Goal: Information Seeking & Learning: Learn about a topic

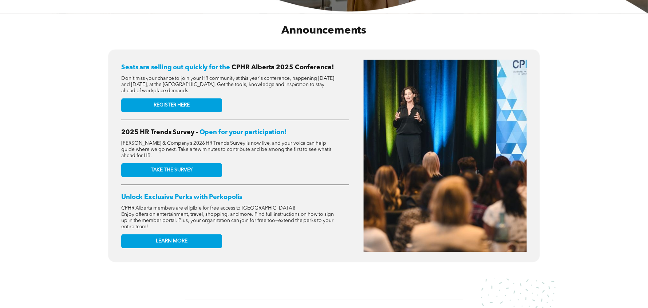
scroll to position [281, 0]
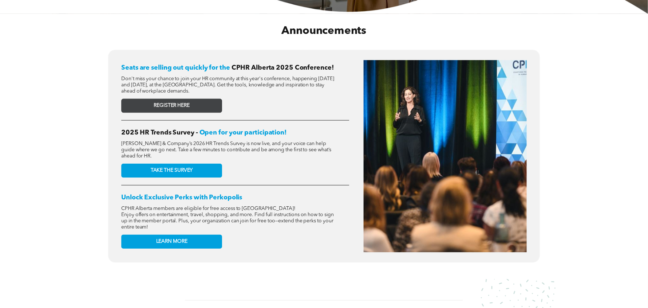
click at [192, 107] on link "REGISTER HERE" at bounding box center [171, 106] width 101 height 14
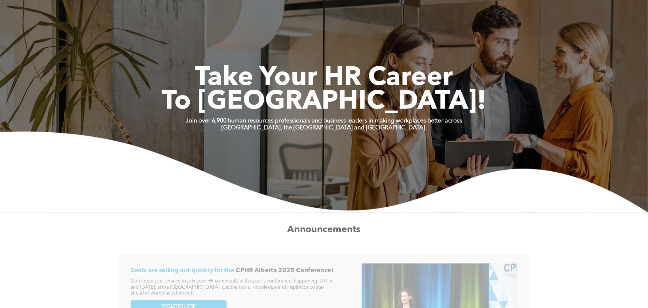
scroll to position [0, 0]
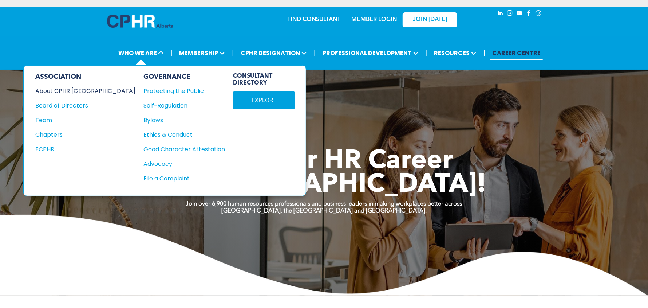
click at [87, 93] on div "About CPHR [GEOGRAPHIC_DATA]" at bounding box center [80, 90] width 90 height 9
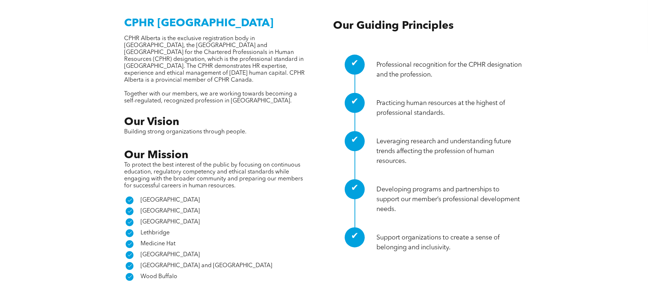
scroll to position [317, 0]
click at [112, 107] on div "CPHR Alberta CPHR Alberta is the exclusive registration body in Alberta, the No…" at bounding box center [323, 146] width 425 height 271
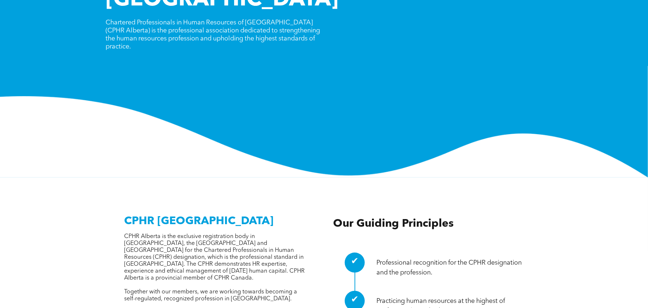
scroll to position [0, 0]
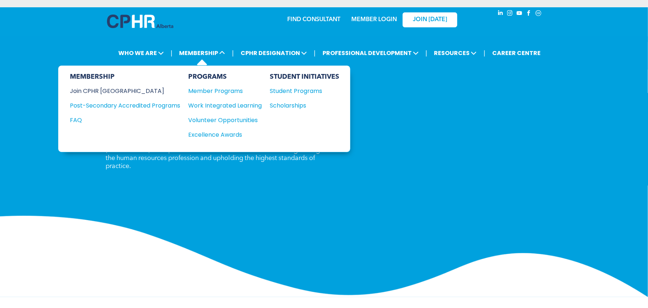
click at [110, 93] on div "Join CPHR [GEOGRAPHIC_DATA]" at bounding box center [119, 90] width 99 height 9
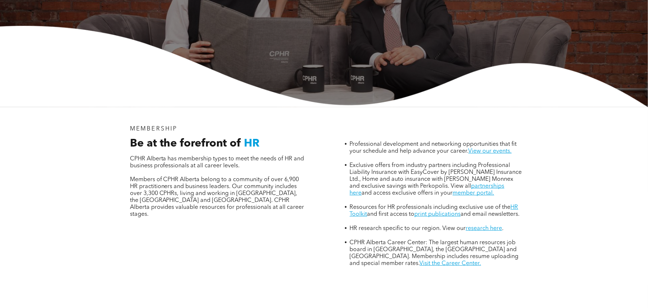
scroll to position [177, 0]
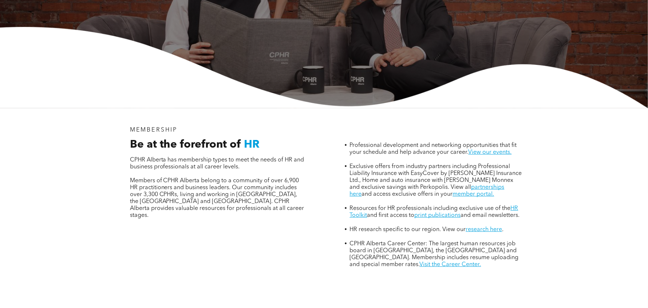
click at [184, 157] on span "CPHR Alberta has membership types to meet the needs of HR and business professi…" at bounding box center [217, 163] width 174 height 13
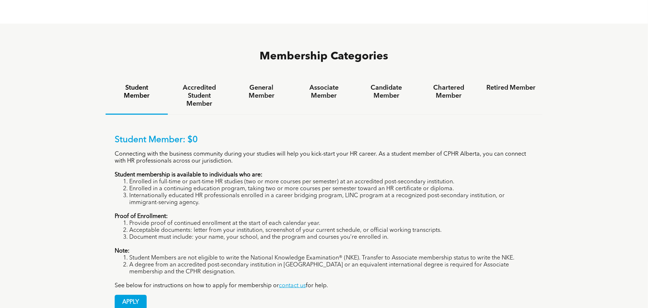
scroll to position [479, 0]
click at [198, 83] on h4 "Accredited Student Member" at bounding box center [198, 95] width 49 height 24
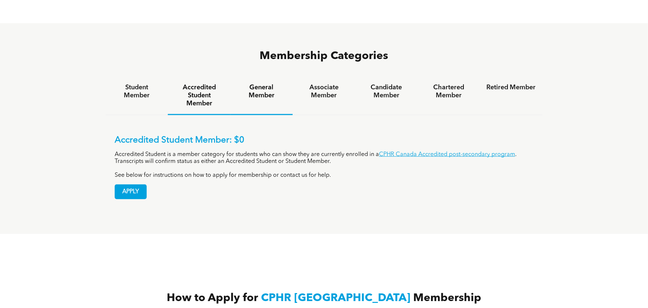
click at [260, 83] on h4 "General Member" at bounding box center [261, 91] width 49 height 16
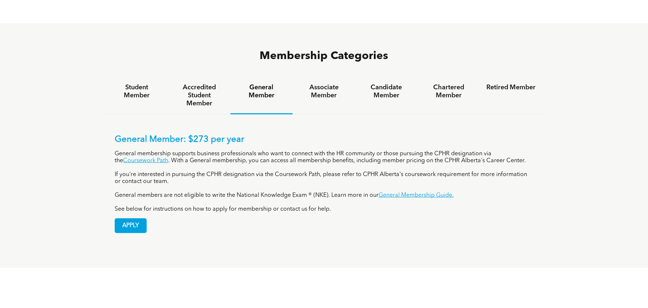
click at [115, 158] on div "General Member: $273 per year General membership supports business professional…" at bounding box center [324, 173] width 419 height 78
click at [126, 158] on link "Coursework Path" at bounding box center [145, 161] width 45 height 6
click at [316, 83] on h4 "Associate Member" at bounding box center [323, 91] width 49 height 16
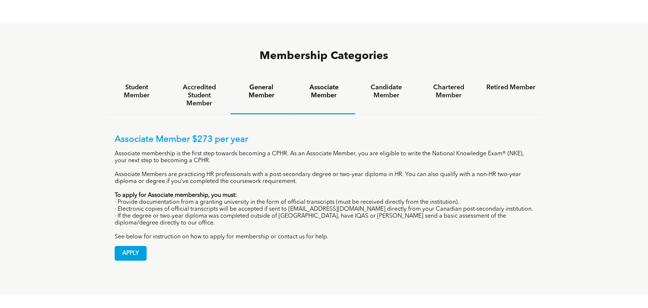
click at [263, 83] on h4 "General Member" at bounding box center [261, 91] width 49 height 16
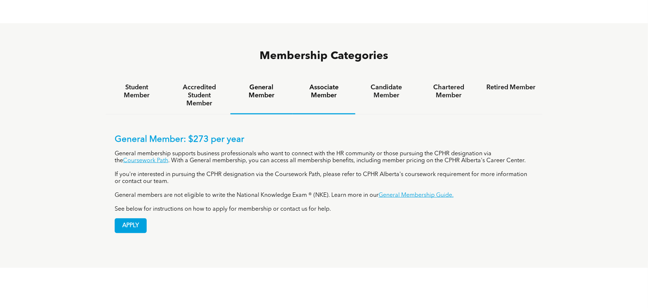
click at [328, 83] on h4 "Associate Member" at bounding box center [323, 91] width 49 height 16
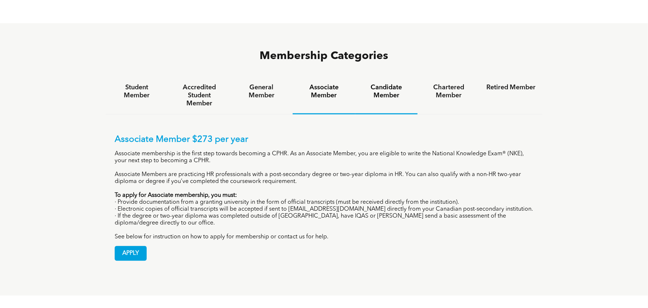
click at [385, 83] on h4 "Candidate Member" at bounding box center [386, 91] width 49 height 16
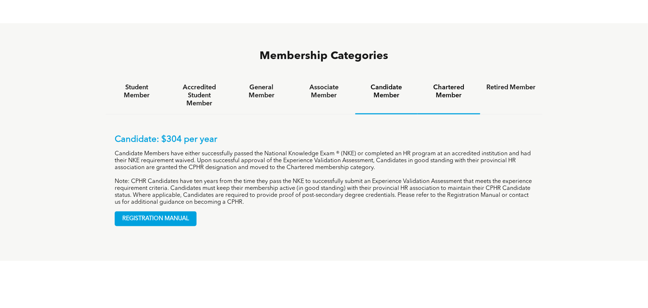
click at [450, 83] on h4 "Chartered Member" at bounding box center [448, 91] width 49 height 16
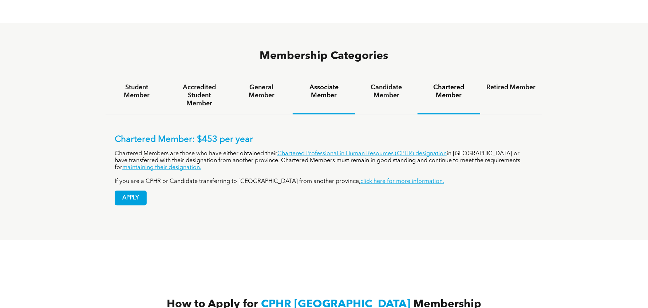
click at [308, 83] on h4 "Associate Member" at bounding box center [323, 91] width 49 height 16
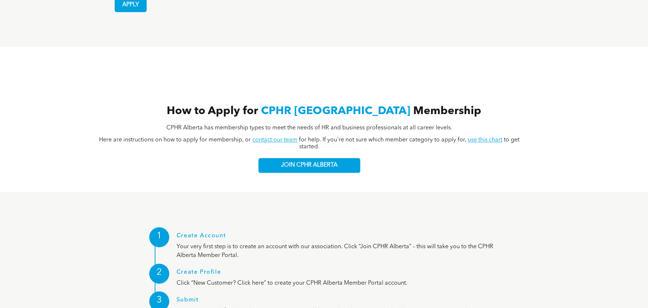
scroll to position [727, 0]
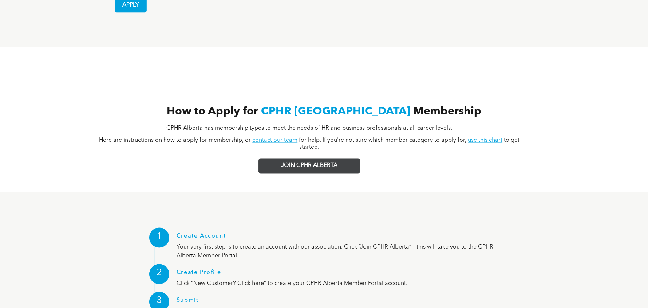
click at [308, 162] on span "JOIN CPHR ALBERTA" at bounding box center [309, 165] width 56 height 7
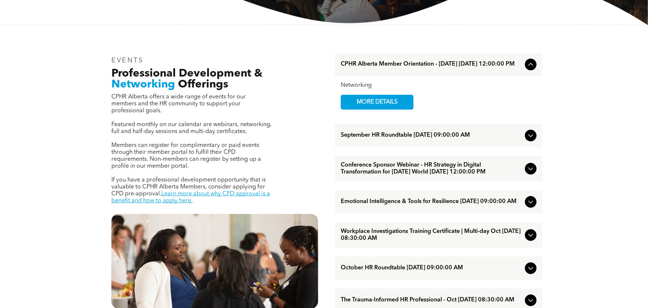
scroll to position [221, 0]
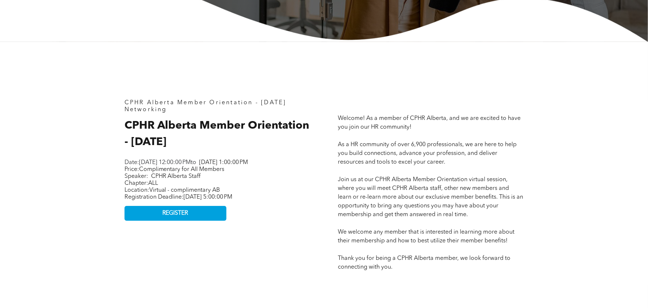
scroll to position [270, 0]
click at [193, 221] on link "REGISTER" at bounding box center [175, 213] width 102 height 15
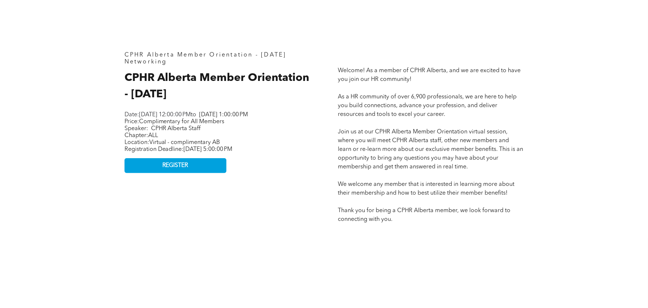
scroll to position [333, 0]
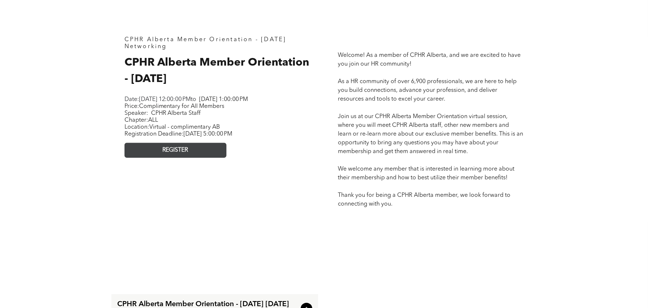
click at [202, 158] on link "REGISTER" at bounding box center [175, 150] width 102 height 15
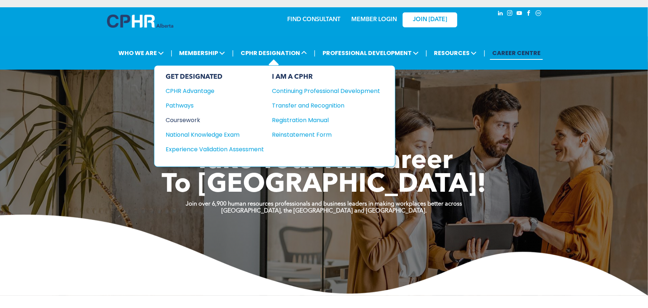
click at [195, 117] on div "Coursework" at bounding box center [210, 119] width 88 height 9
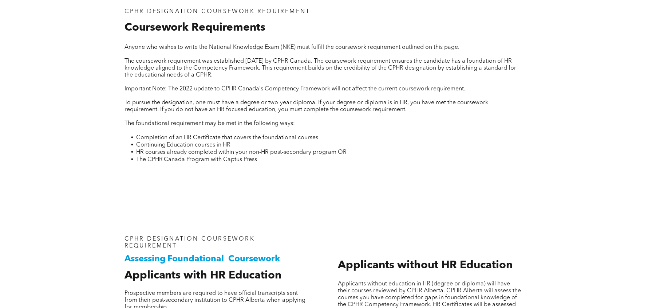
scroll to position [291, 0]
click at [207, 184] on div "CPHR DESIGNATION COURSEWORK REQUIREMENT Coursework Requirements Anyone who wish…" at bounding box center [324, 84] width 437 height 240
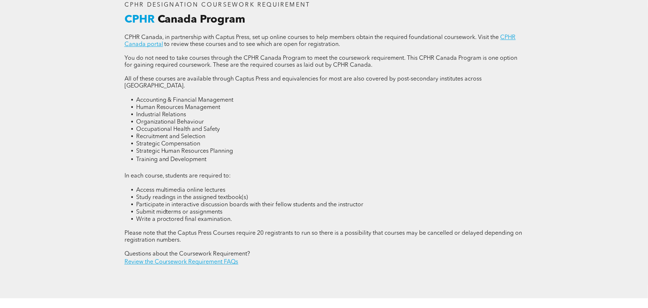
scroll to position [1012, 0]
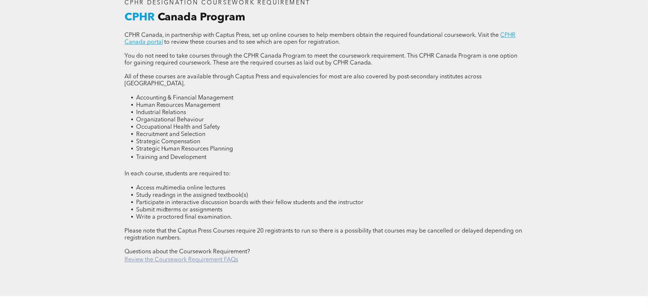
click at [186, 257] on link "Review the Coursework Requirement FAQs" at bounding box center [181, 260] width 114 height 6
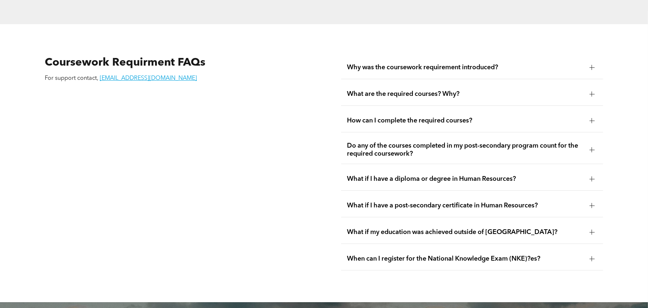
scroll to position [1292, 0]
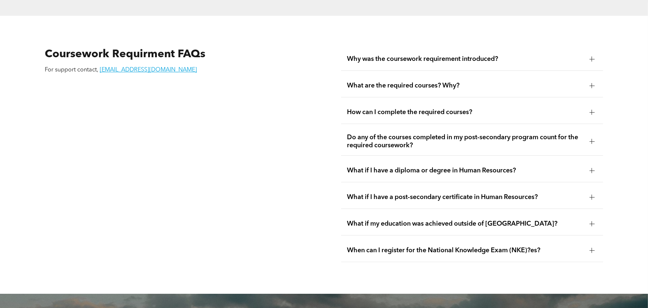
click at [419, 166] on span "What if I have a diploma or degree in Human Resources?" at bounding box center [465, 170] width 237 height 8
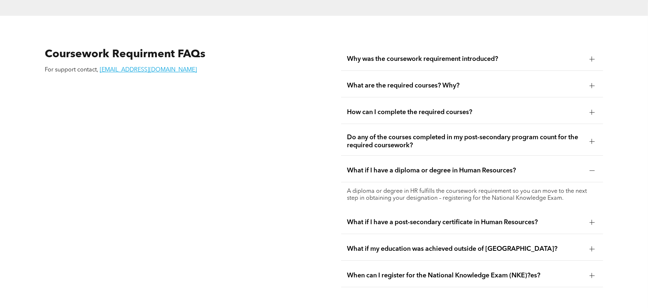
click at [554, 218] on span "What if I have a post-secondary certificate in Human Resources?" at bounding box center [465, 222] width 237 height 8
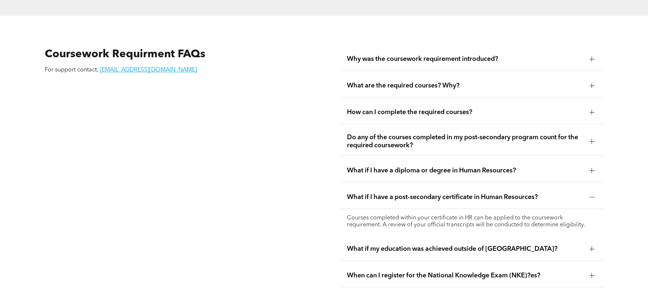
click at [516, 245] on span "What if my education was achieved outside of Canada?" at bounding box center [465, 249] width 237 height 8
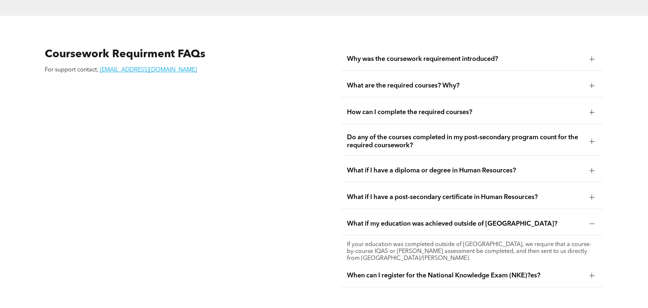
click at [460, 271] on span "When can I register for the National Knowledge Exam (NKE)?es?" at bounding box center [465, 275] width 237 height 8
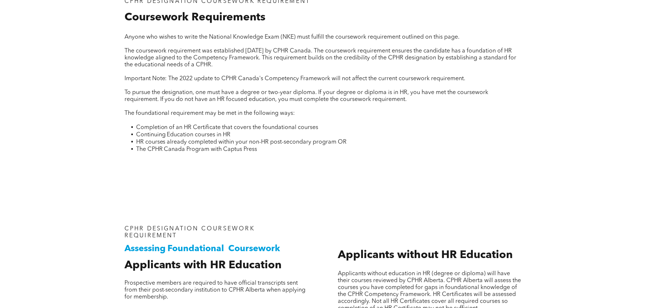
scroll to position [297, 0]
